Goal: Transaction & Acquisition: Purchase product/service

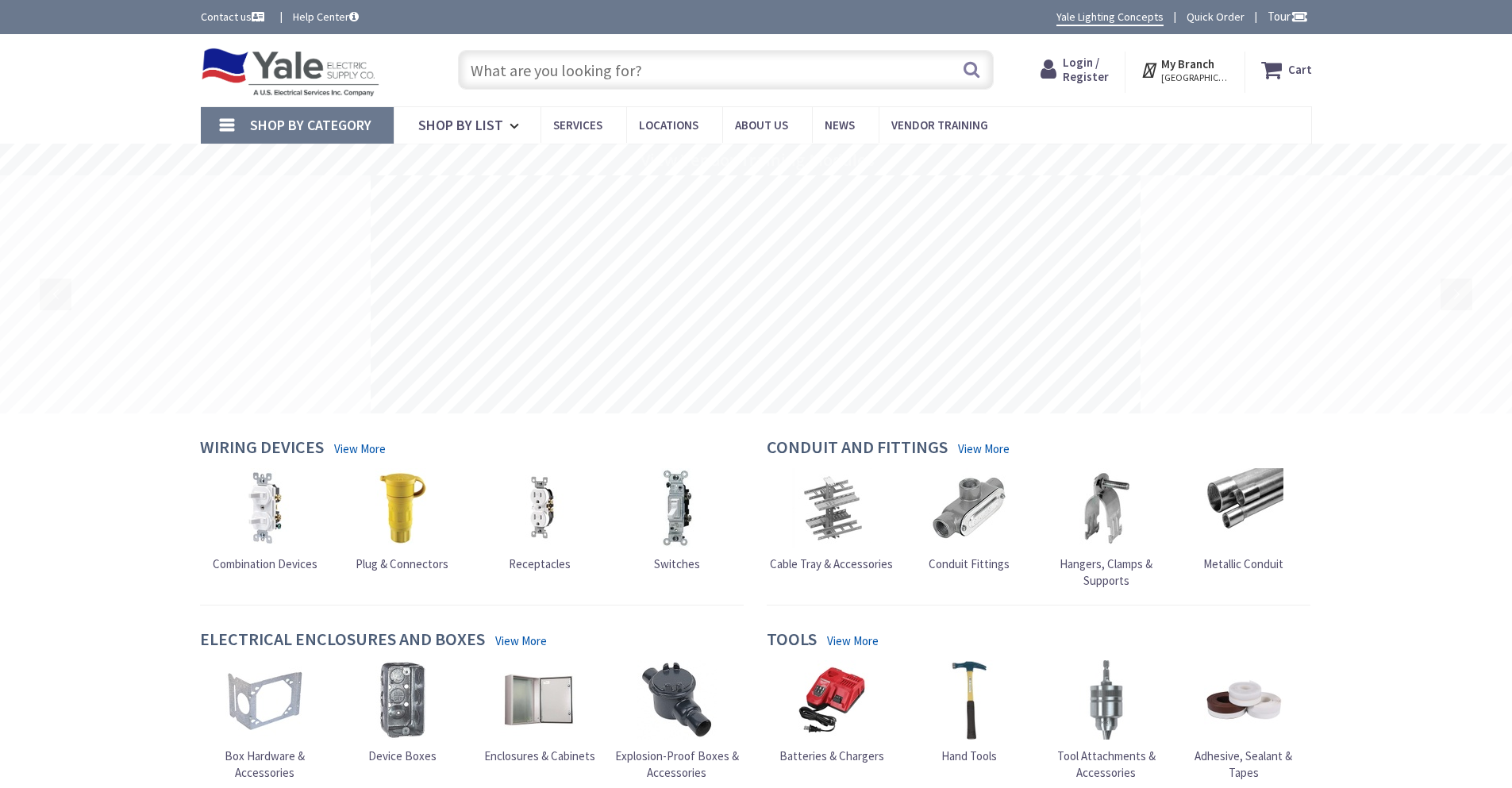
click at [1083, 68] on span "Login / Register" at bounding box center [1086, 69] width 46 height 29
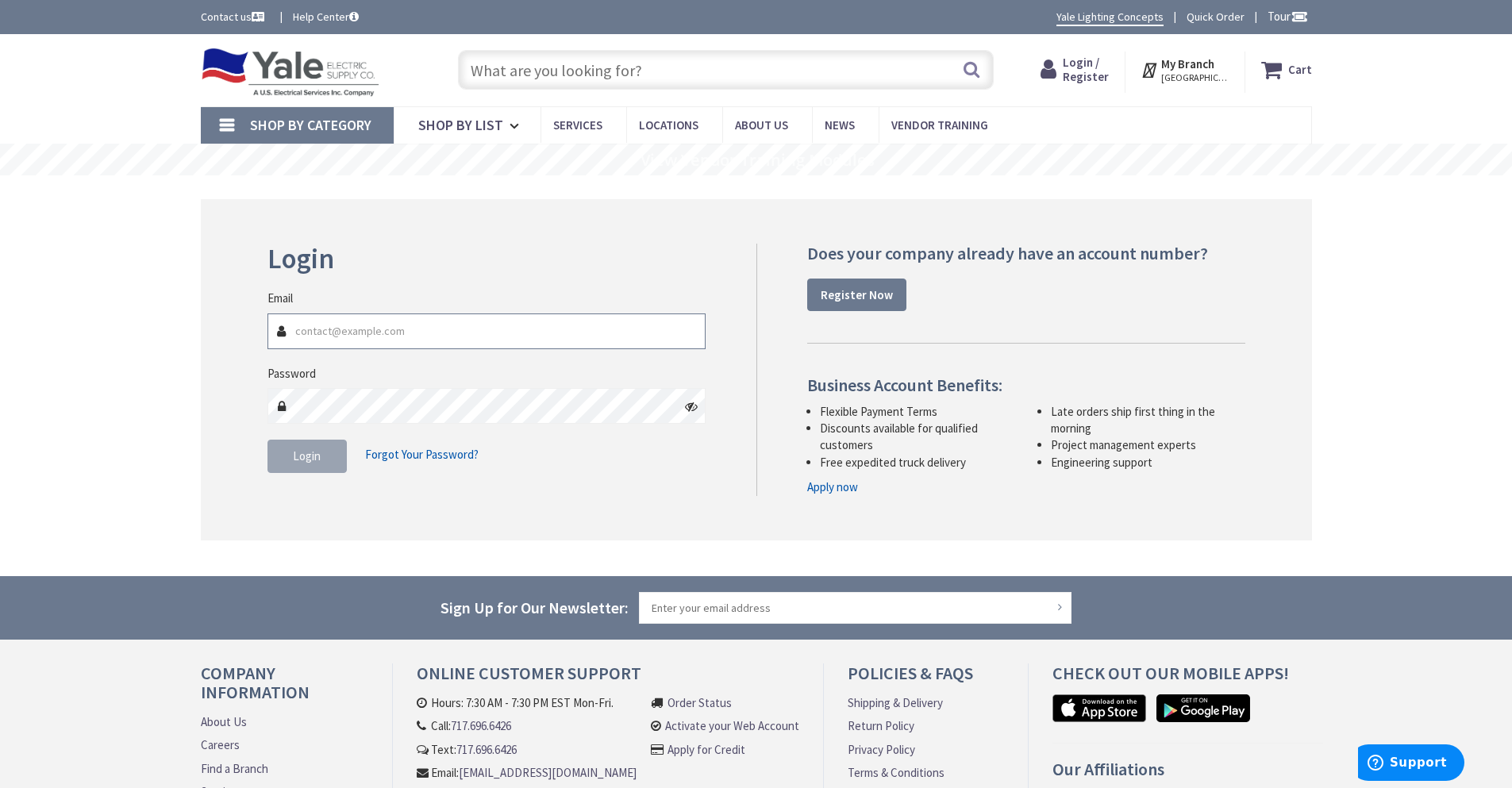
click at [371, 333] on input "Email" at bounding box center [487, 331] width 439 height 35
type input "orders@gfbowman.com"
click at [311, 440] on button "Login" at bounding box center [307, 456] width 80 height 34
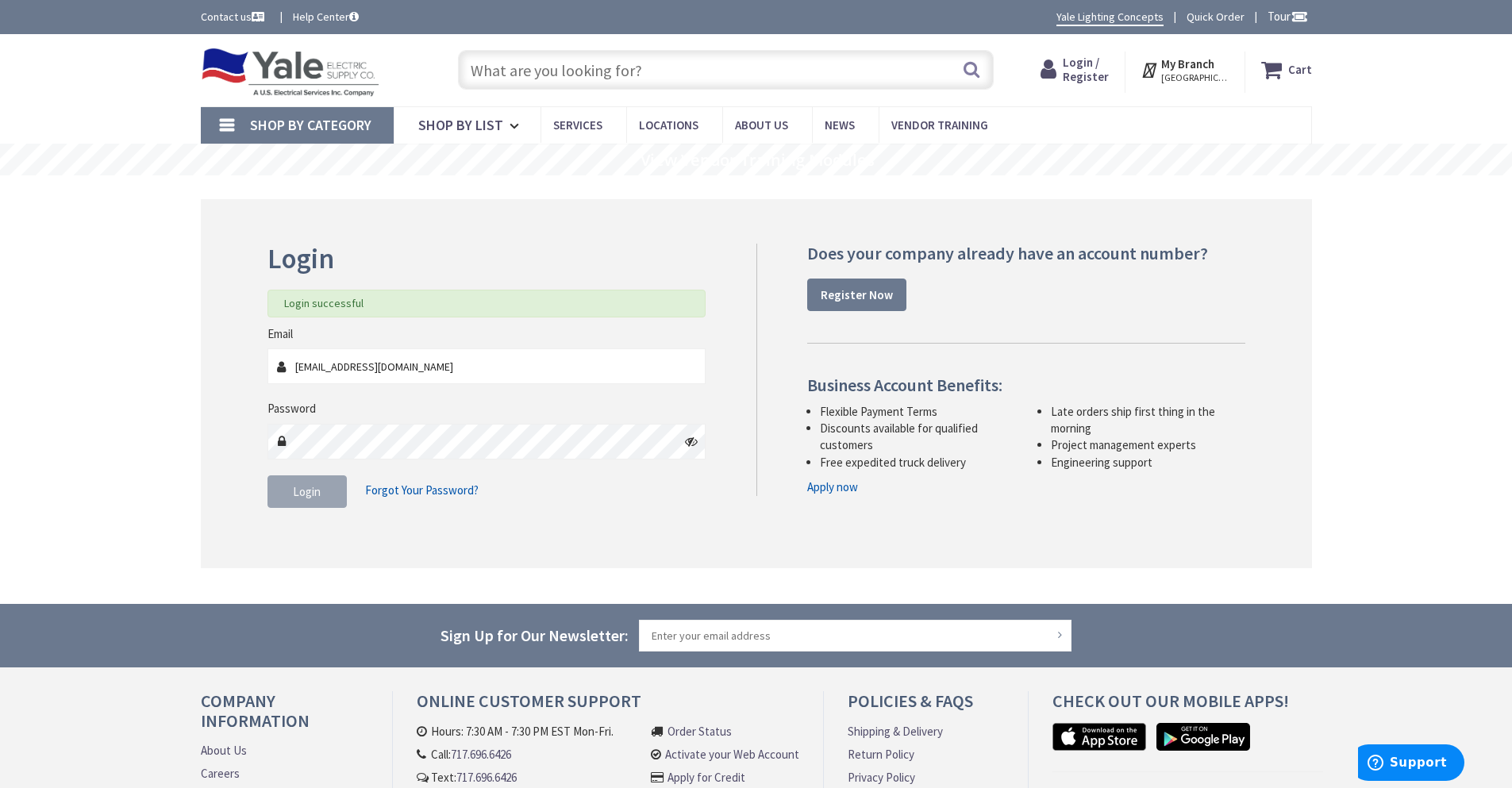
click at [557, 68] on input "text" at bounding box center [725, 70] width 535 height 40
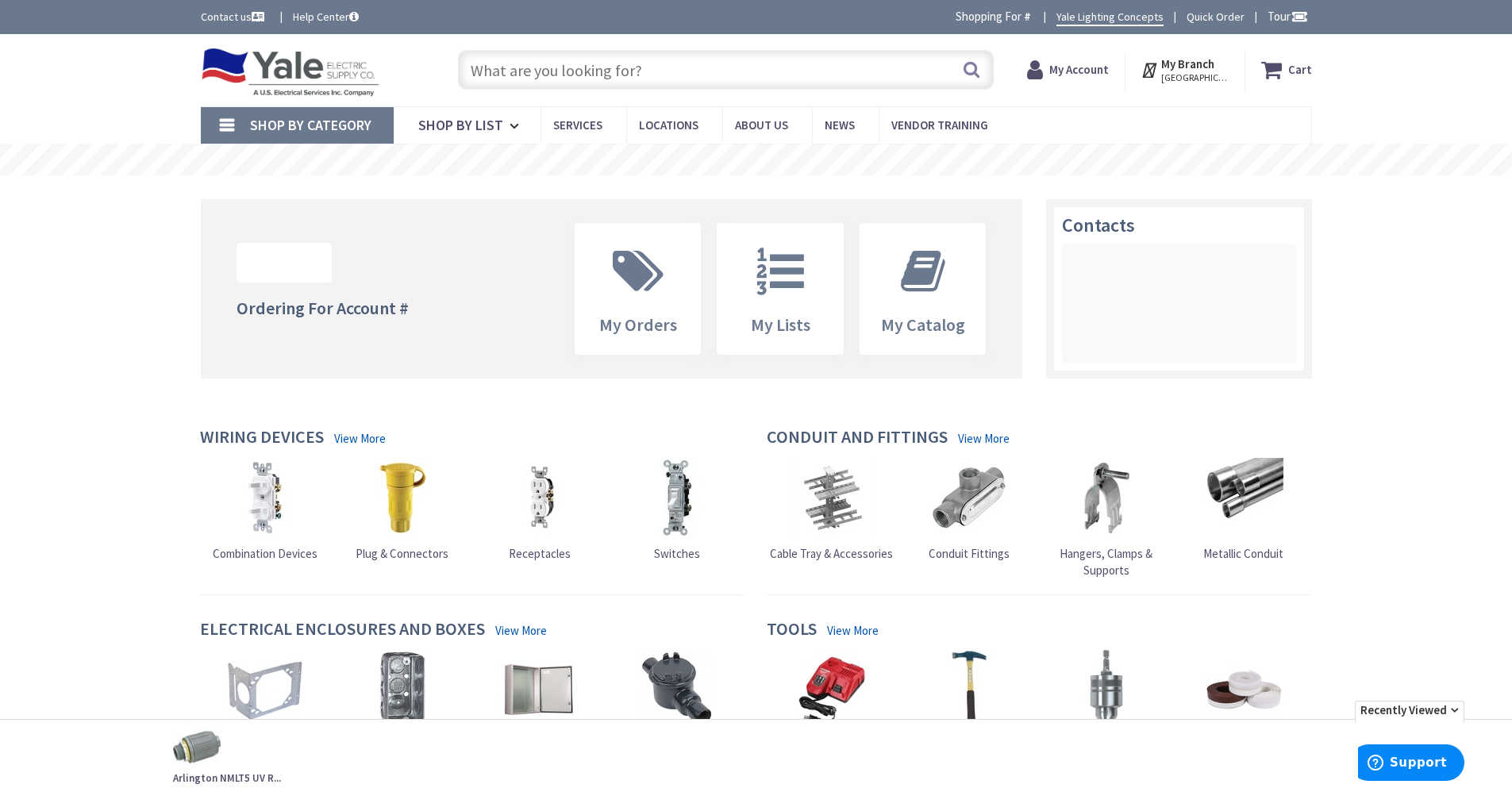
click at [557, 68] on input "text" at bounding box center [725, 70] width 535 height 40
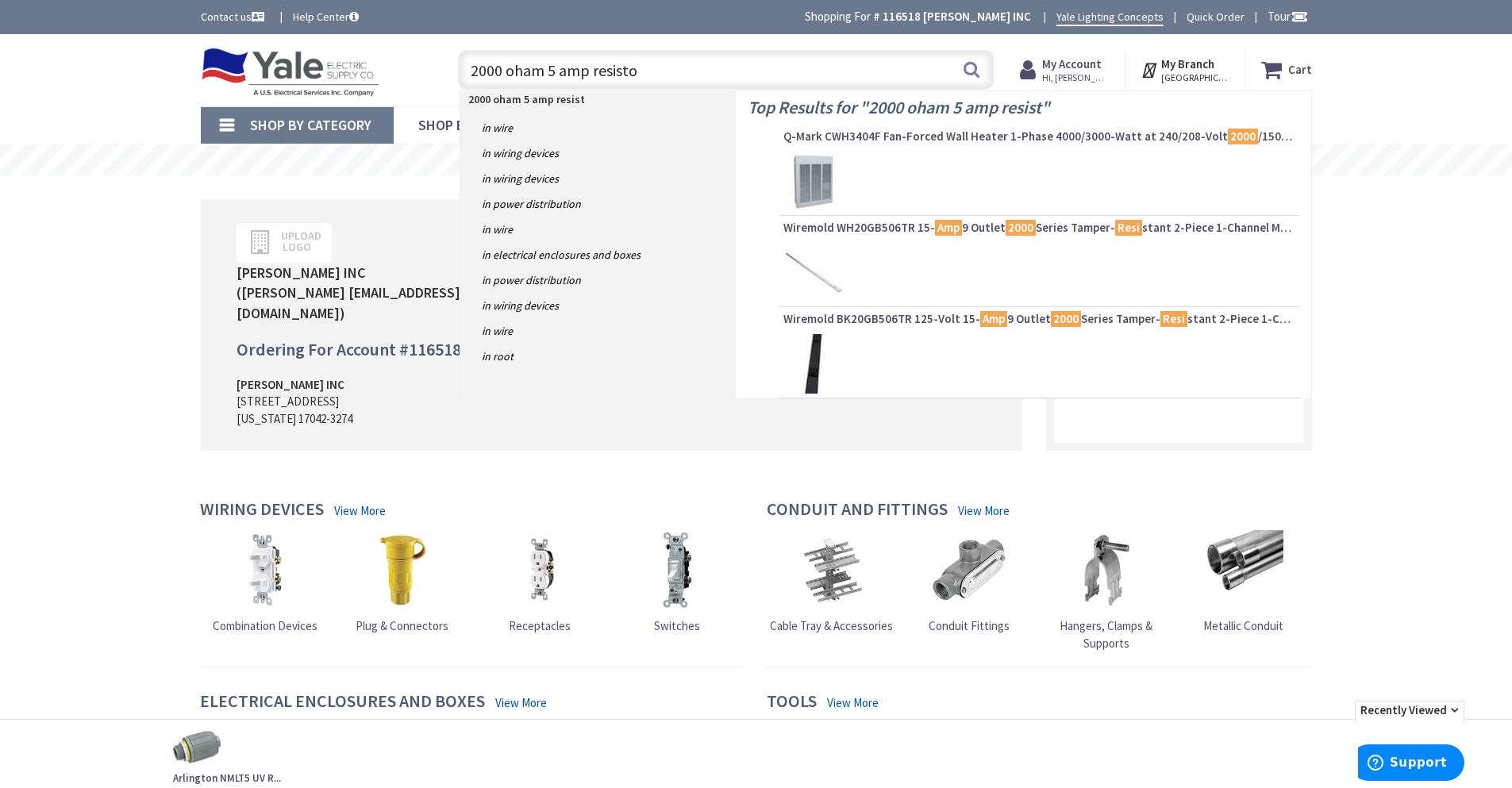
type input "2000 oham 5 amp resistor"
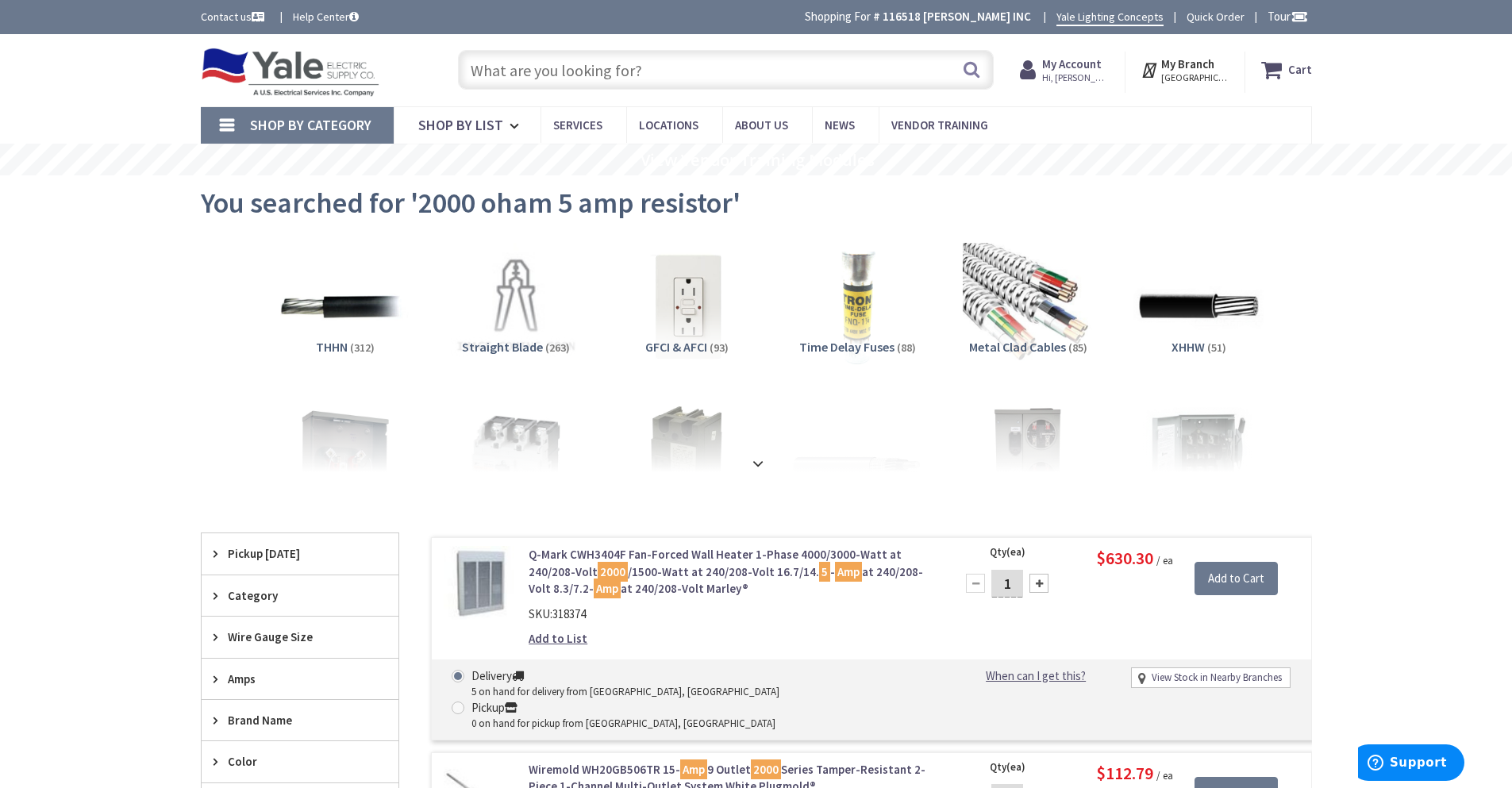
click at [578, 82] on input "text" at bounding box center [725, 70] width 535 height 40
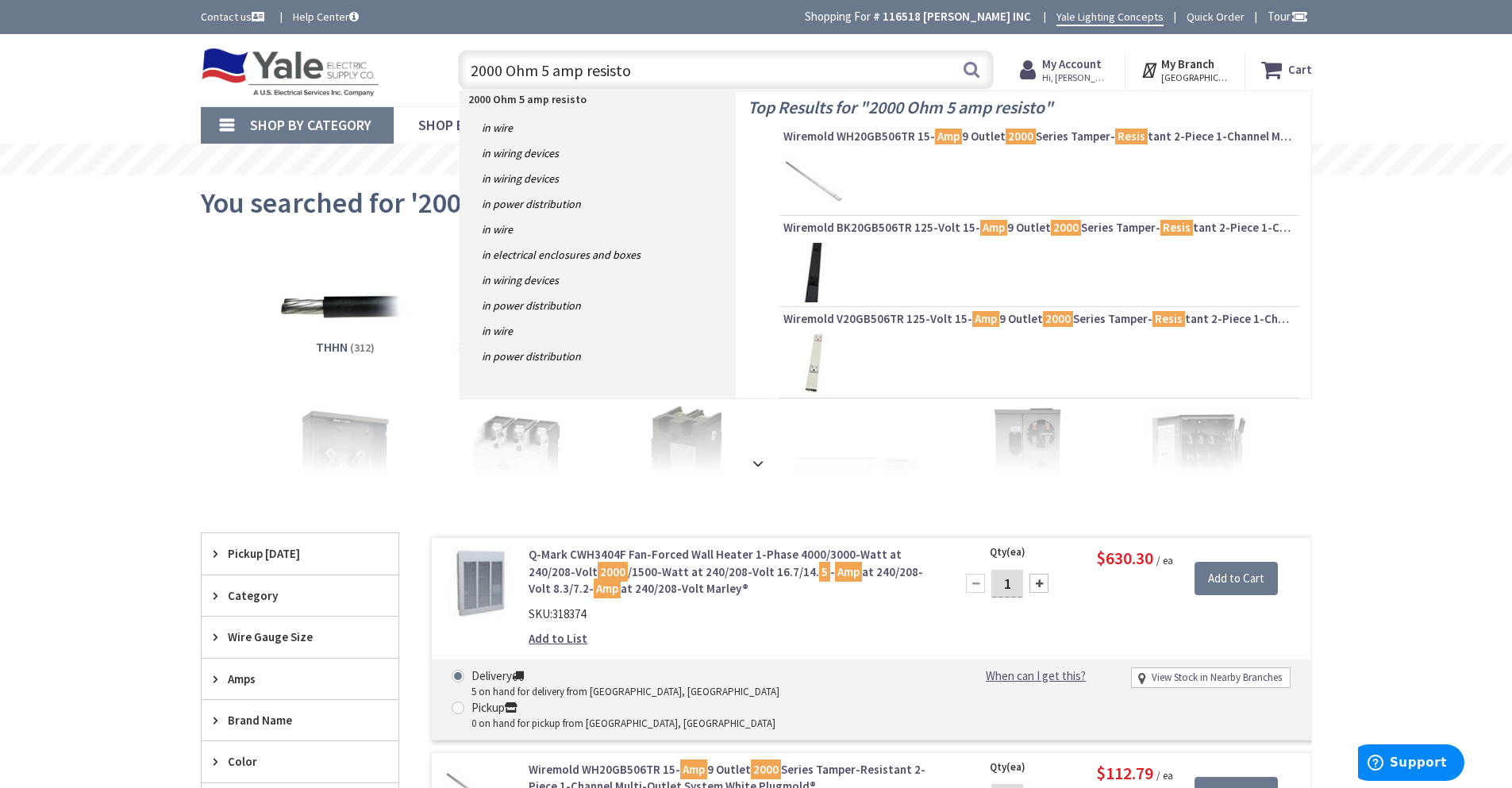
type input "2000 Ohm 5 amp resistor"
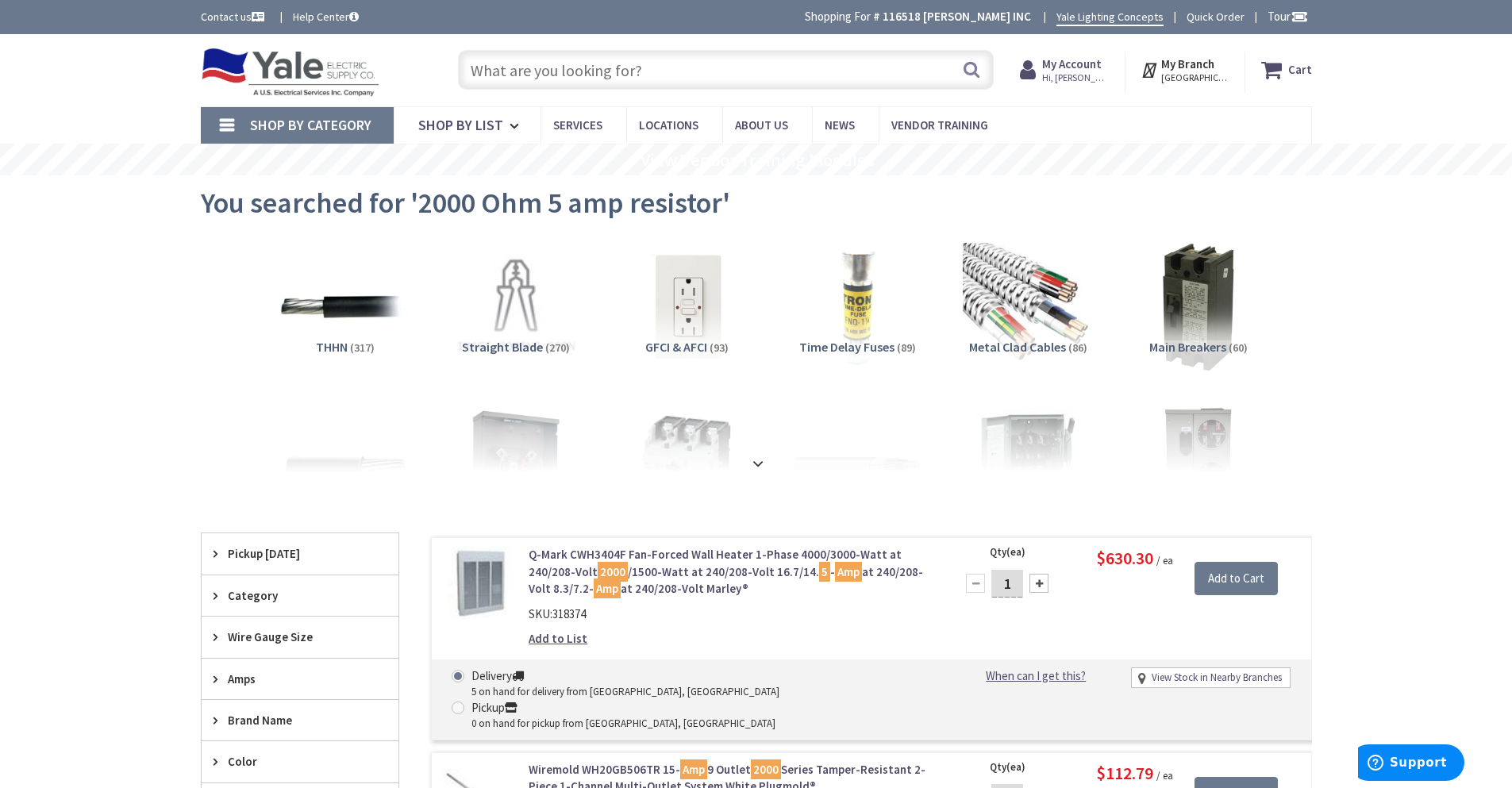
click at [597, 65] on input "text" at bounding box center [725, 70] width 535 height 40
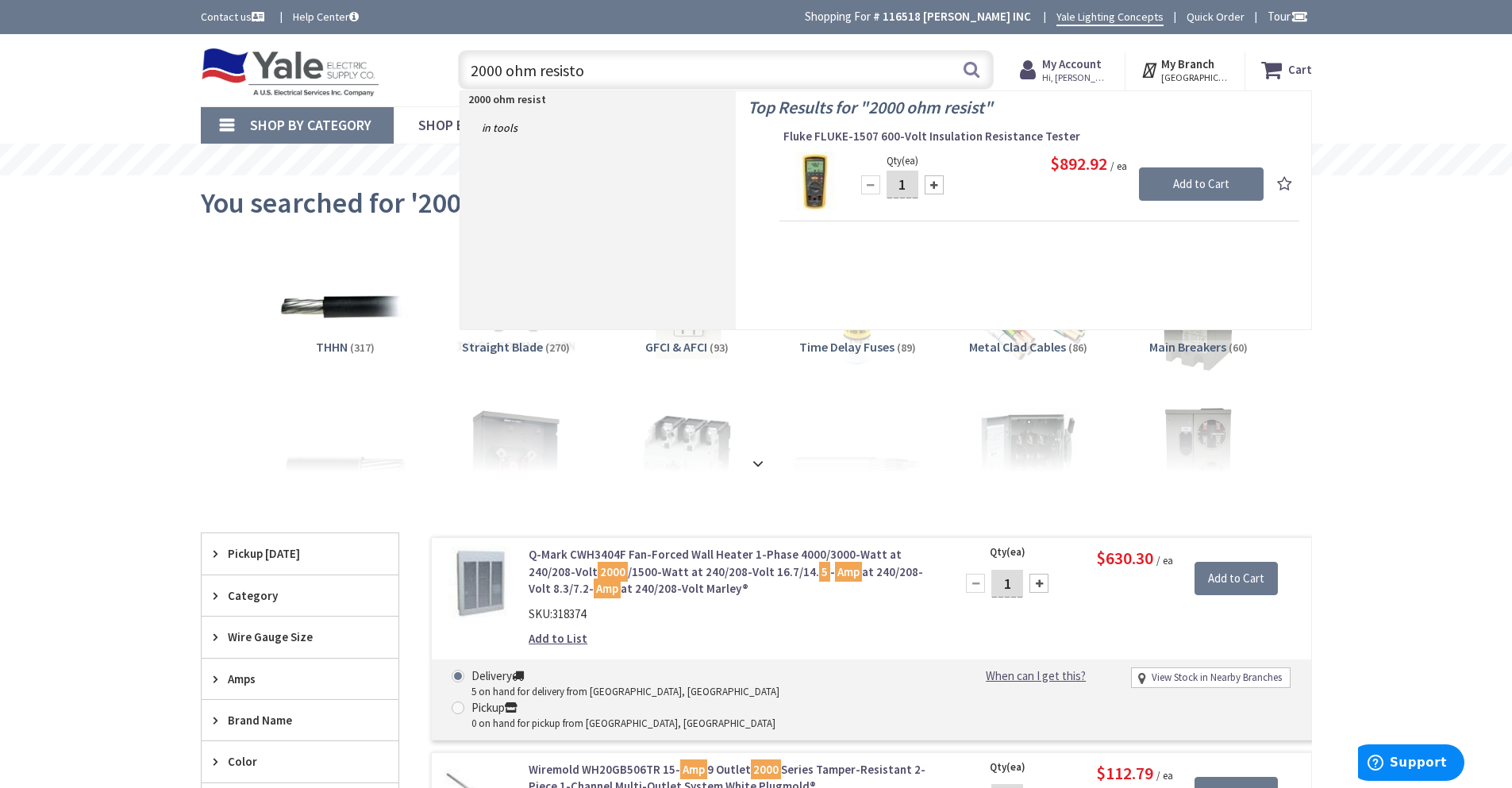
type input "2000 ohm resistor"
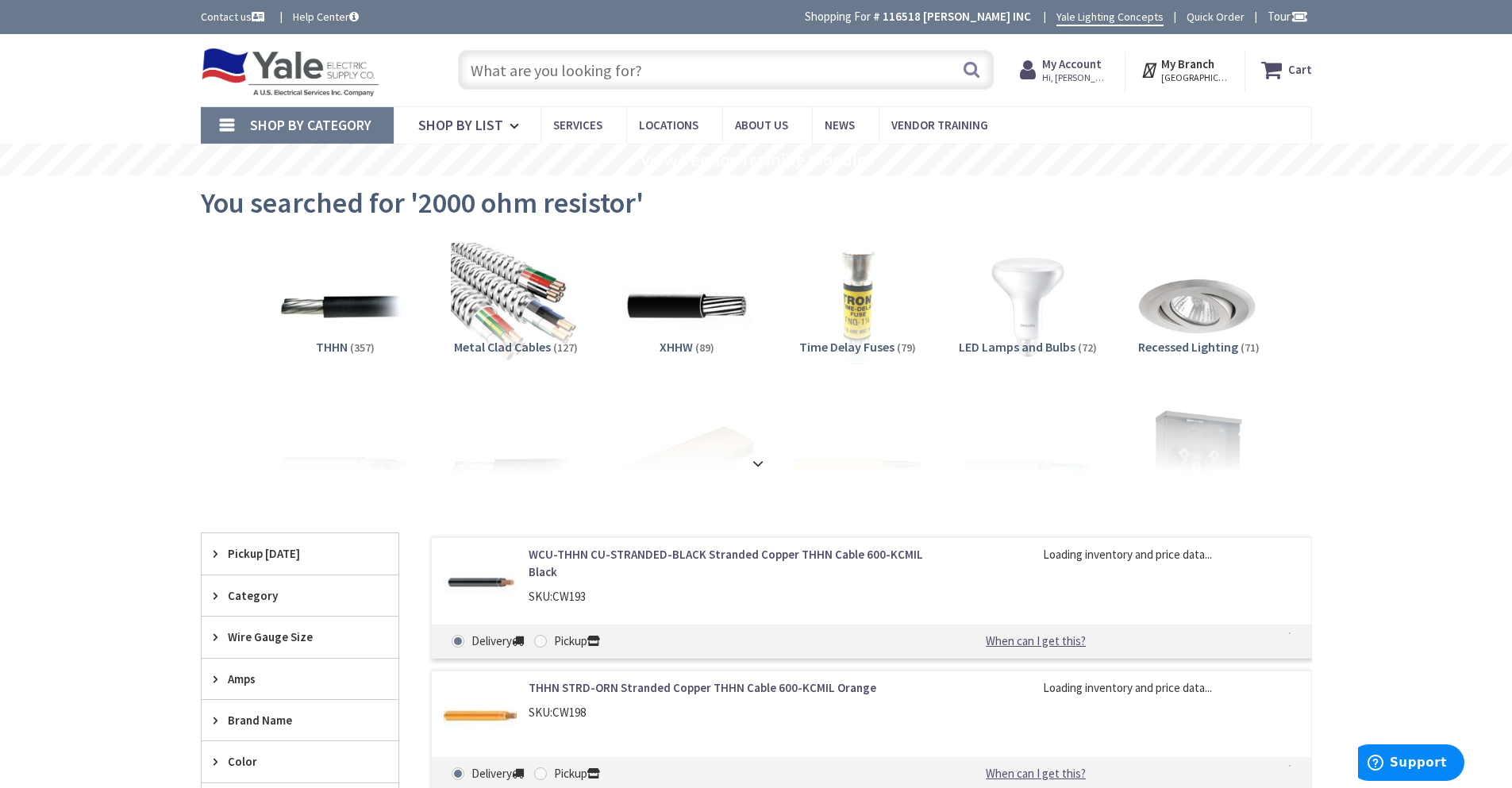
click at [749, 458] on strong at bounding box center [758, 463] width 19 height 18
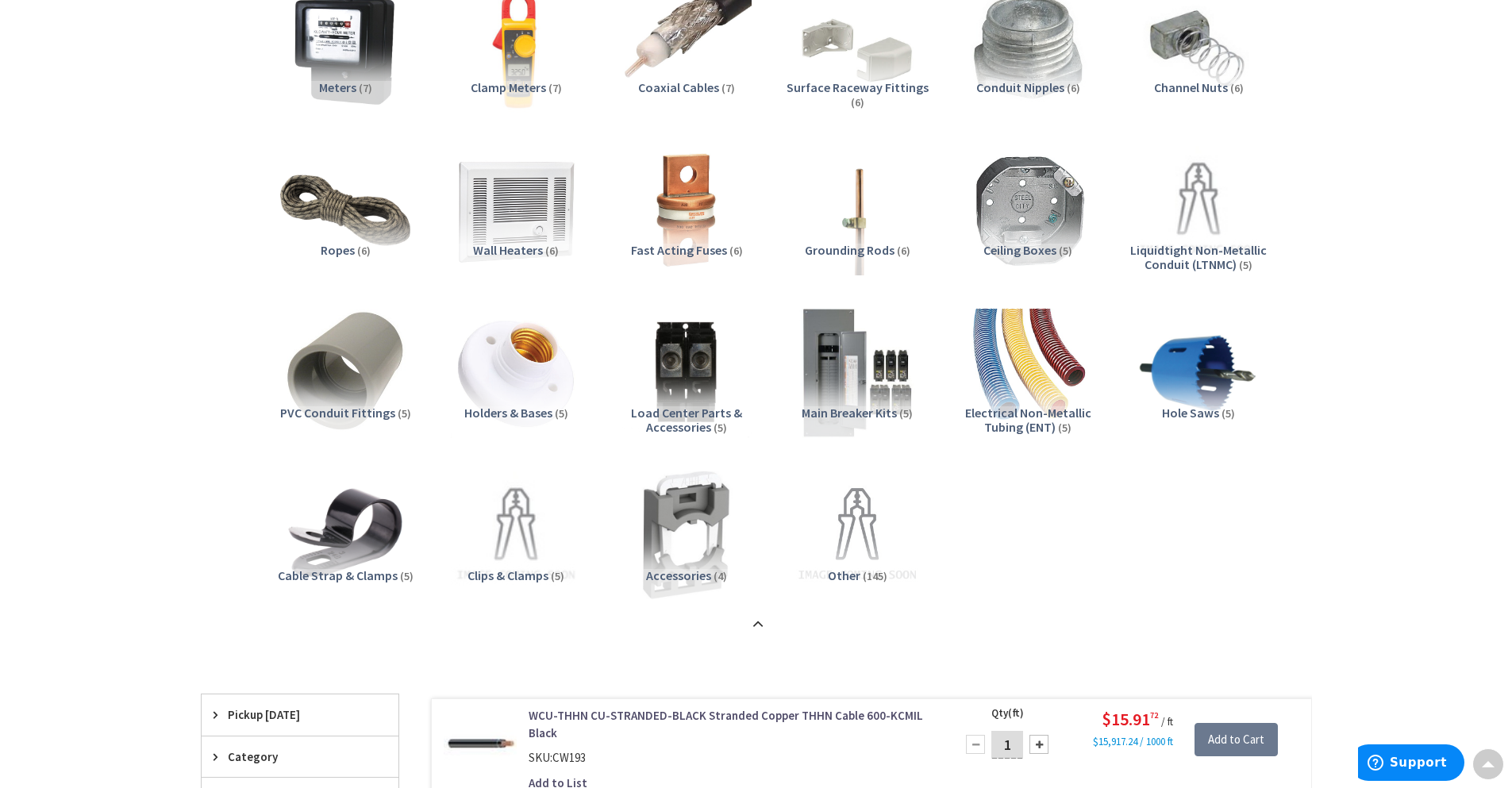
scroll to position [2380, 0]
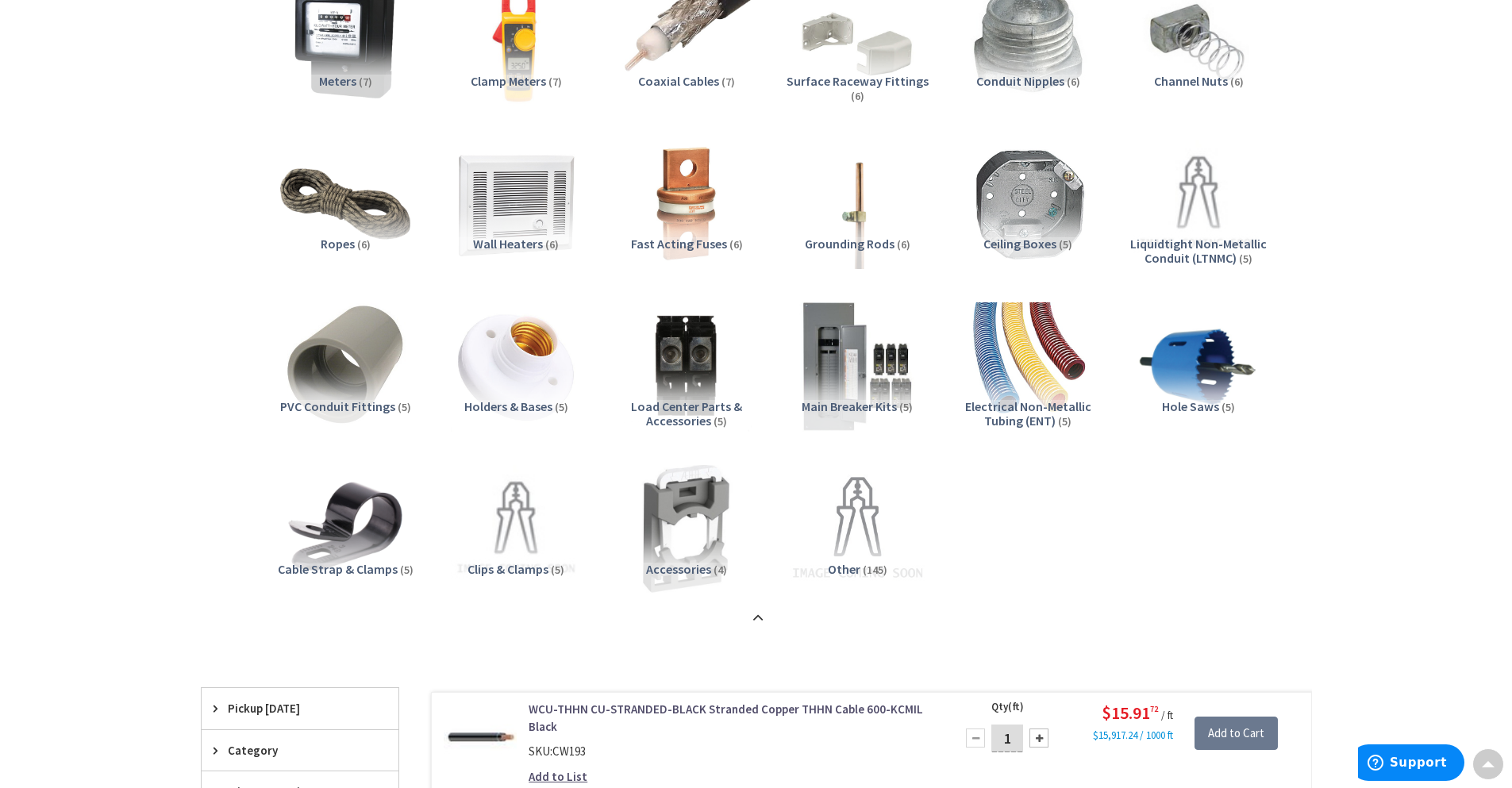
click at [853, 550] on img at bounding box center [856, 529] width 143 height 143
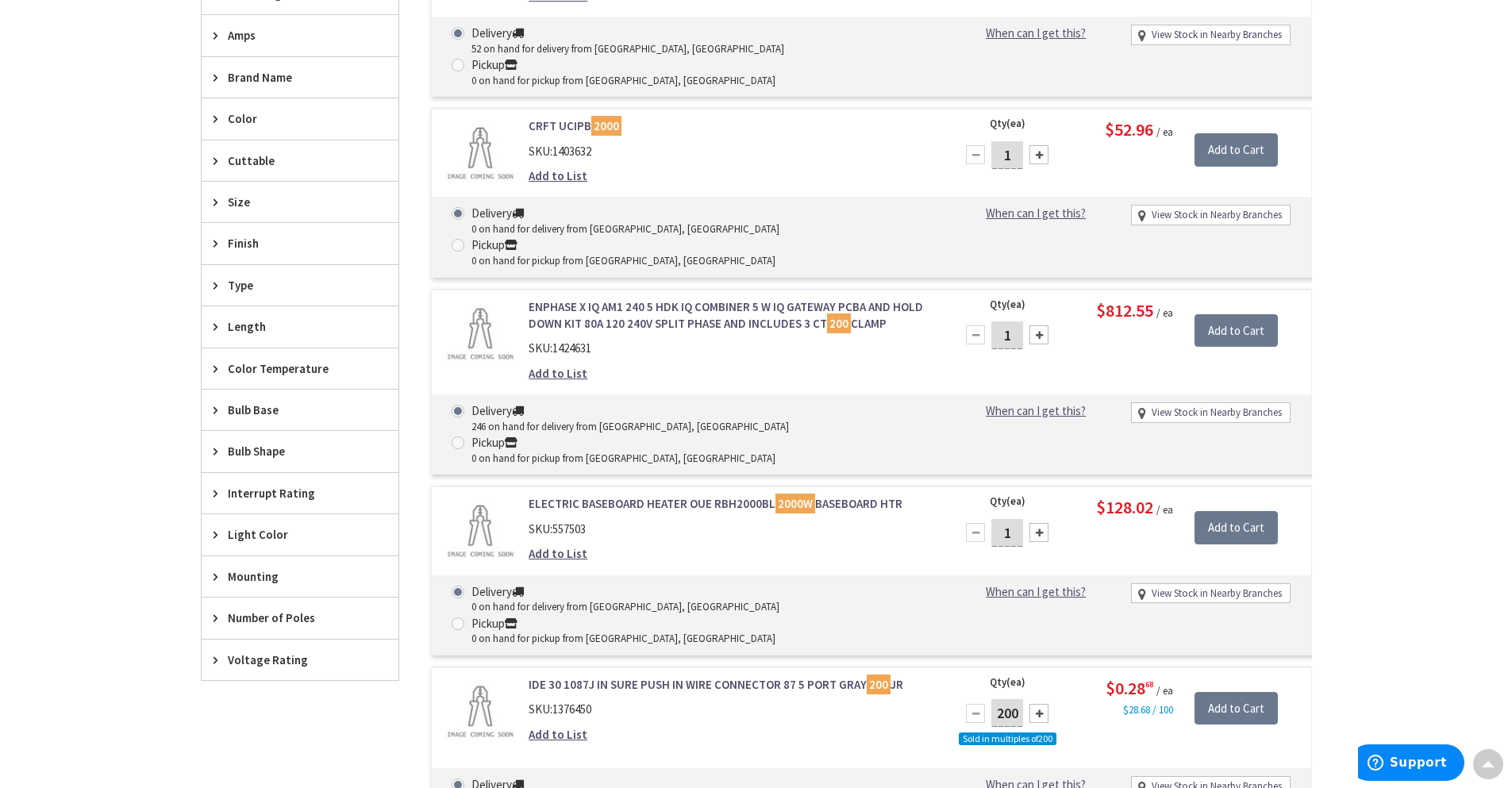
scroll to position [2800, 0]
